Goal: Task Accomplishment & Management: Manage account settings

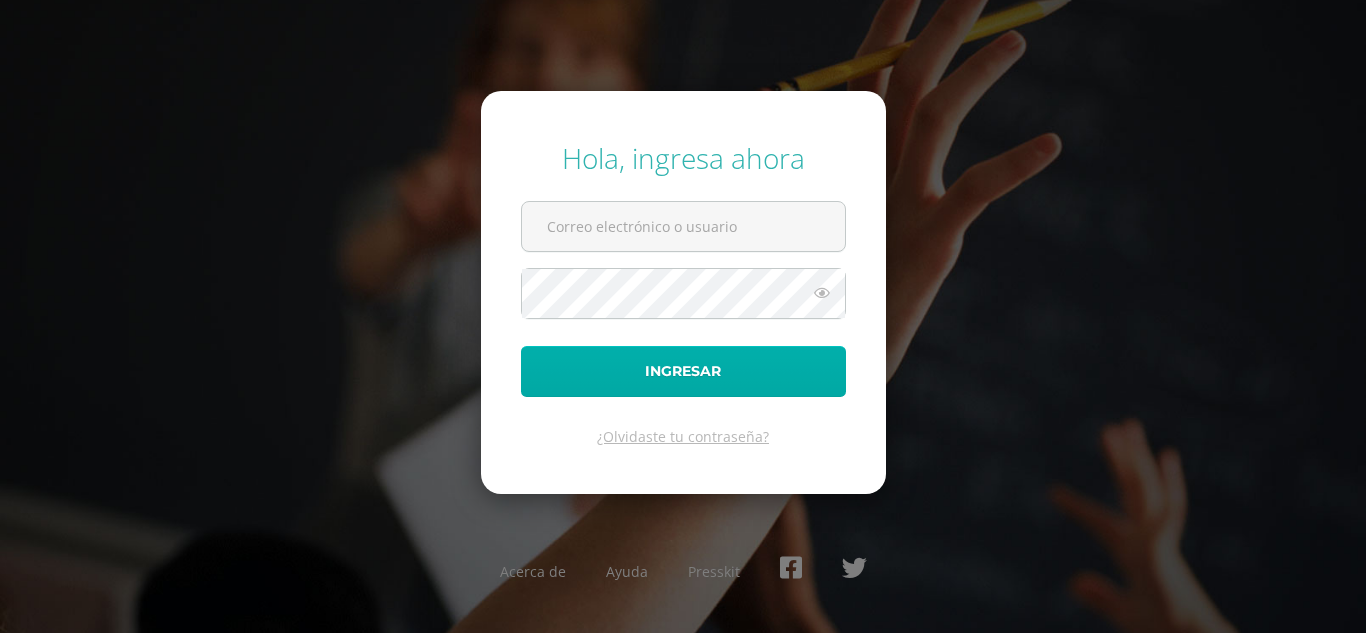
type input "[EMAIL_ADDRESS][DOMAIN_NAME]"
click at [618, 360] on button "Ingresar" at bounding box center [683, 371] width 325 height 51
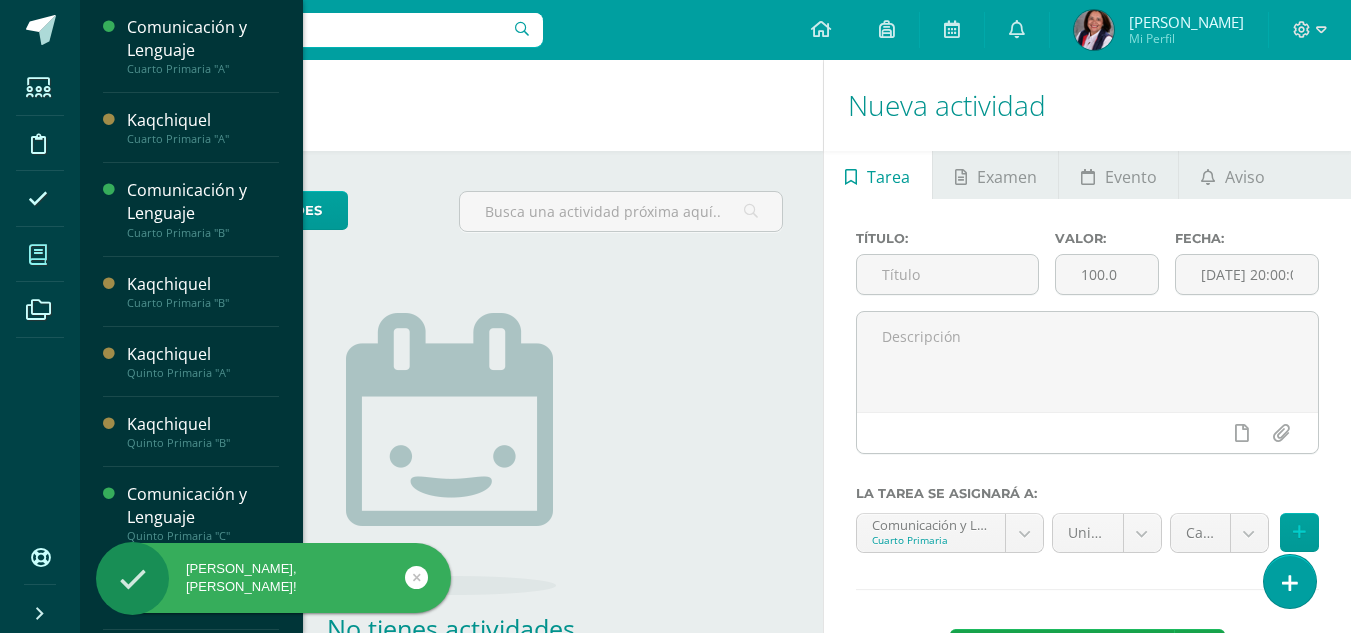
click at [47, 258] on icon at bounding box center [38, 255] width 18 height 20
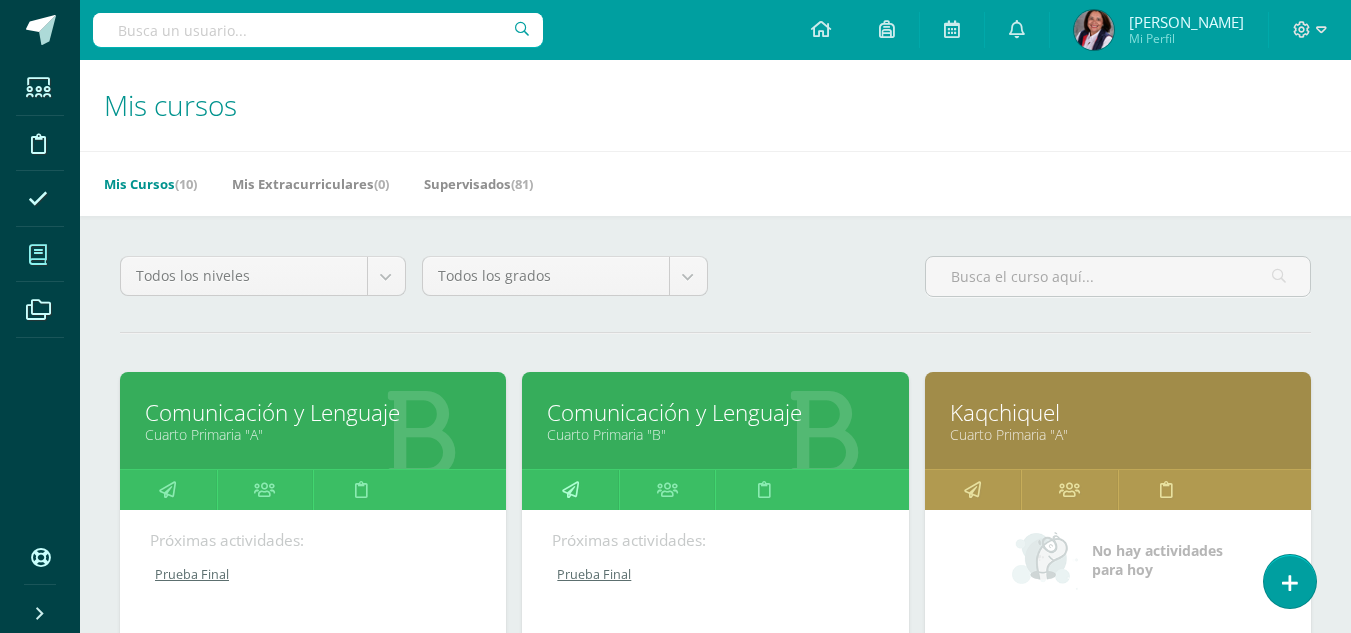
click at [566, 490] on icon at bounding box center [570, 489] width 17 height 39
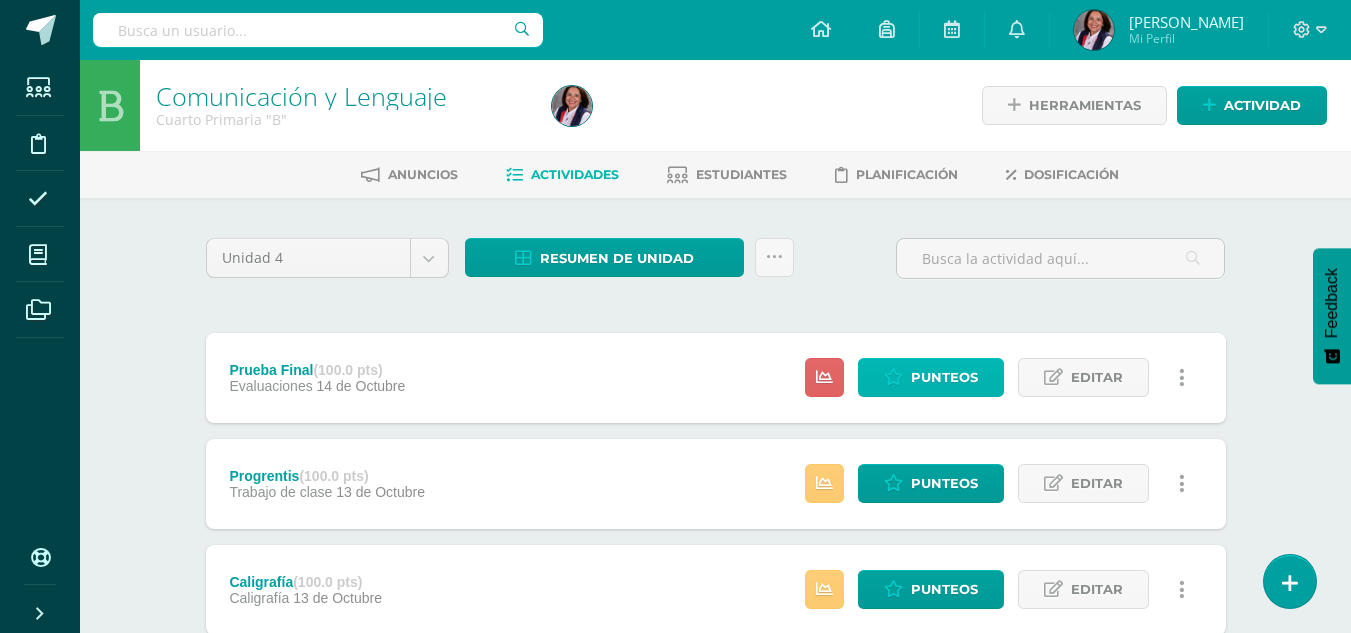
click at [963, 393] on span "Punteos" at bounding box center [944, 377] width 67 height 37
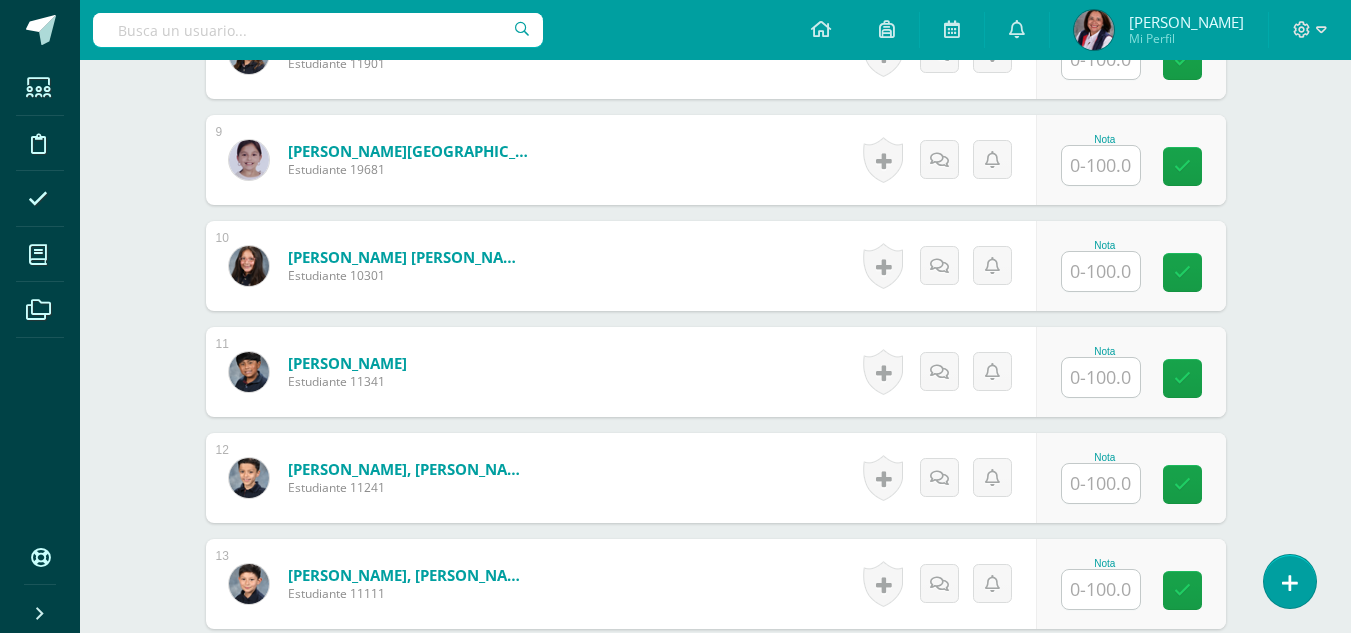
scroll to position [1429, 0]
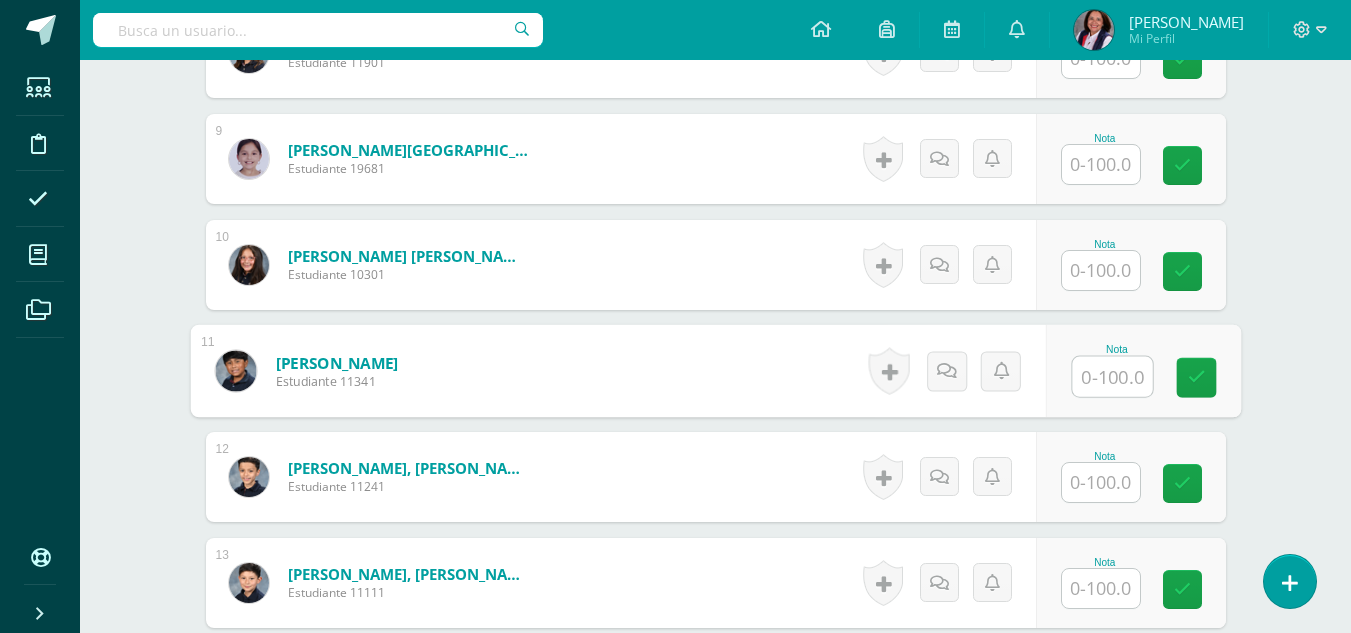
click at [1099, 374] on input "text" at bounding box center [1112, 377] width 80 height 40
type input "87"
click at [1199, 380] on icon at bounding box center [1196, 376] width 18 height 17
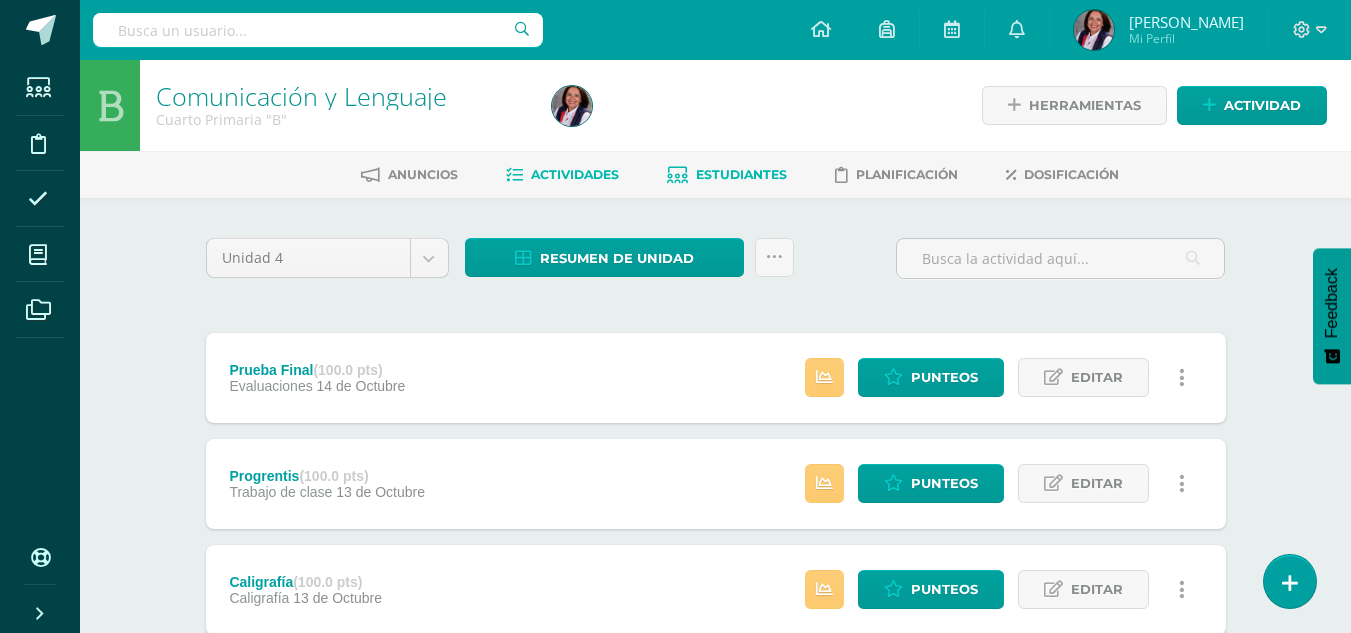
click at [744, 166] on link "Estudiantes" at bounding box center [727, 175] width 120 height 32
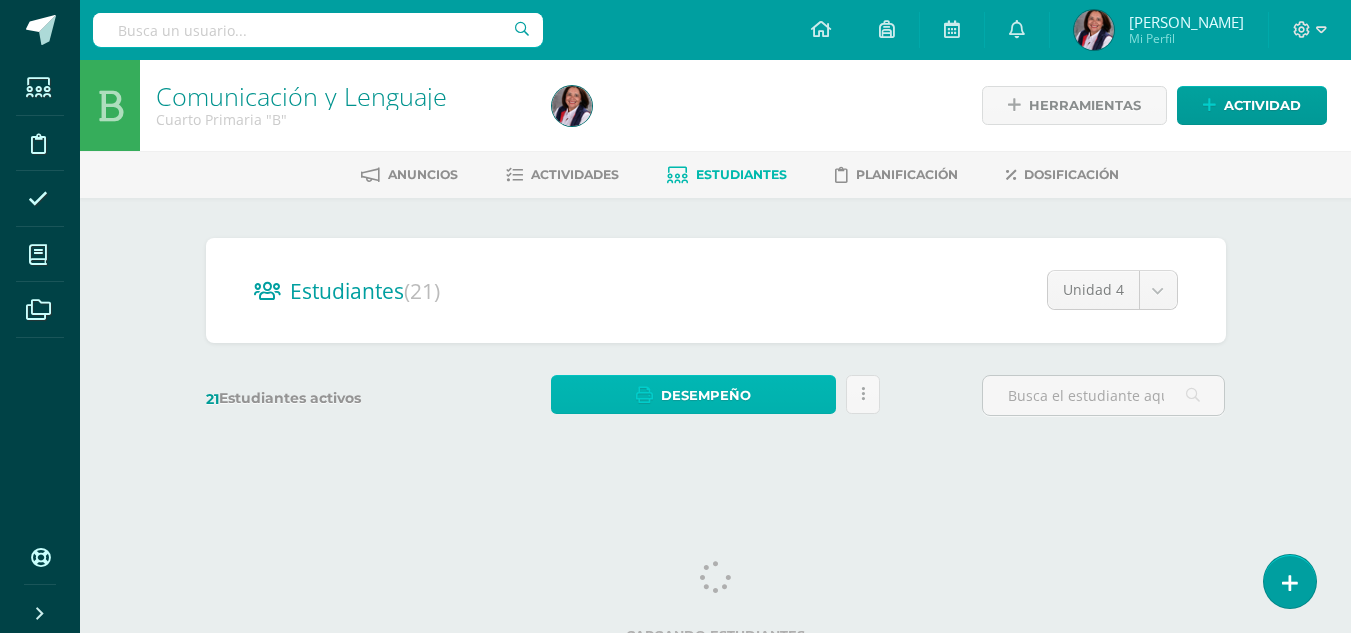
click at [693, 396] on span "Desempeño" at bounding box center [706, 395] width 90 height 37
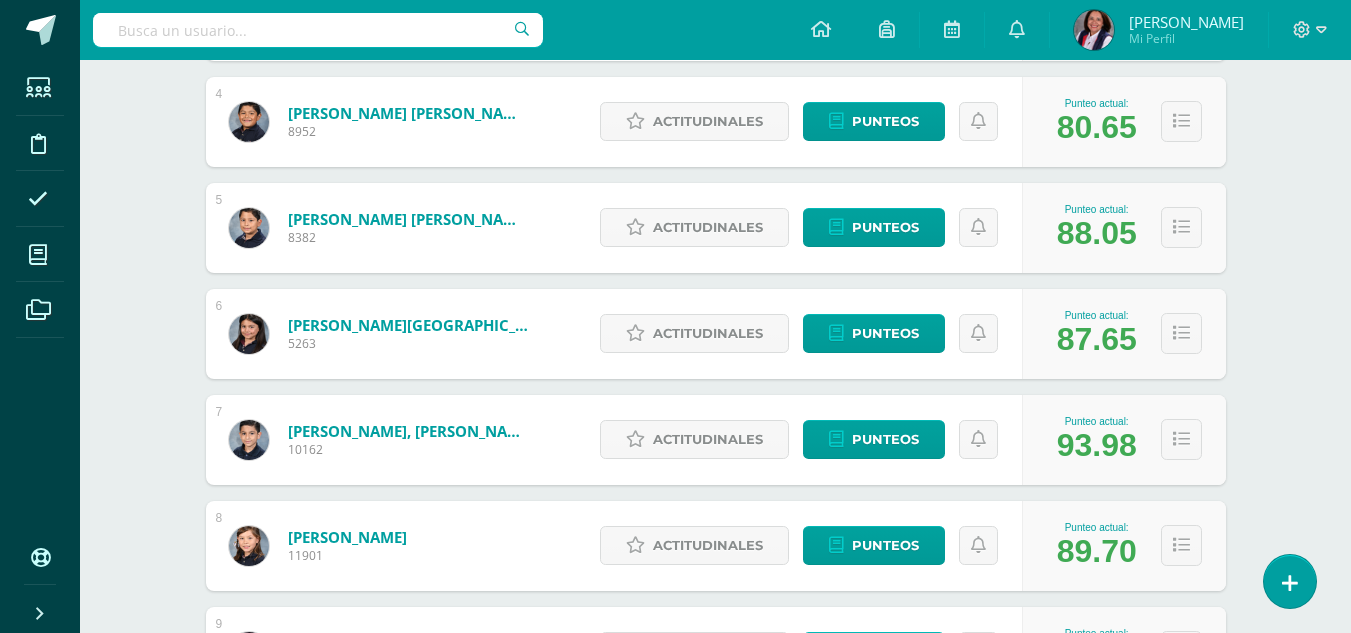
scroll to position [672, 0]
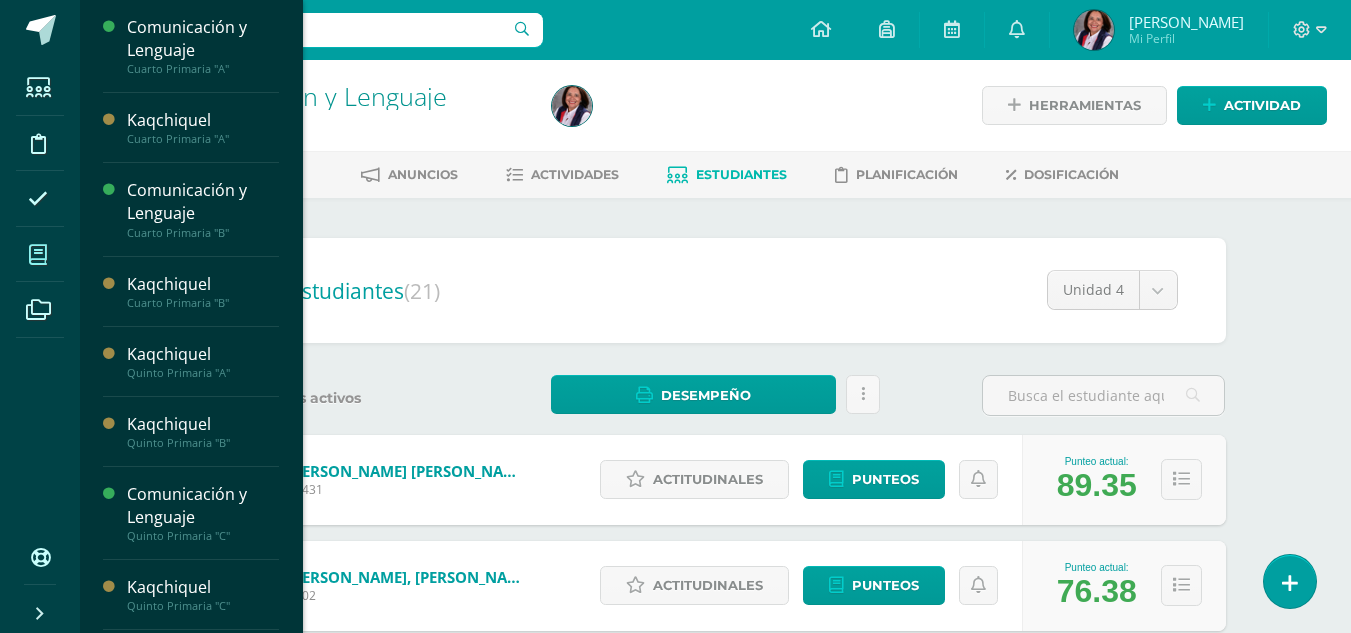
click at [47, 247] on icon at bounding box center [38, 255] width 18 height 20
